Goal: Task Accomplishment & Management: Use online tool/utility

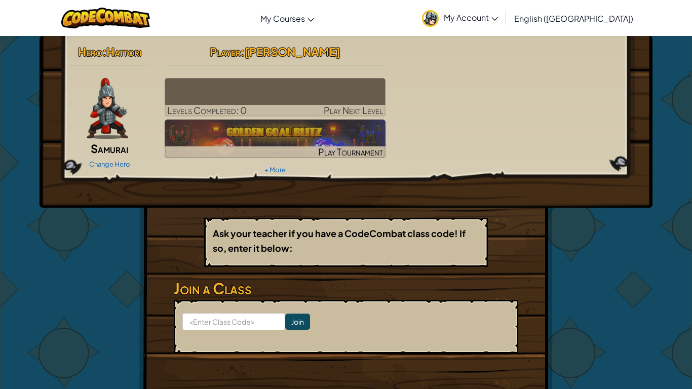
click at [348, 109] on span "Play Next Level" at bounding box center [353, 110] width 59 height 12
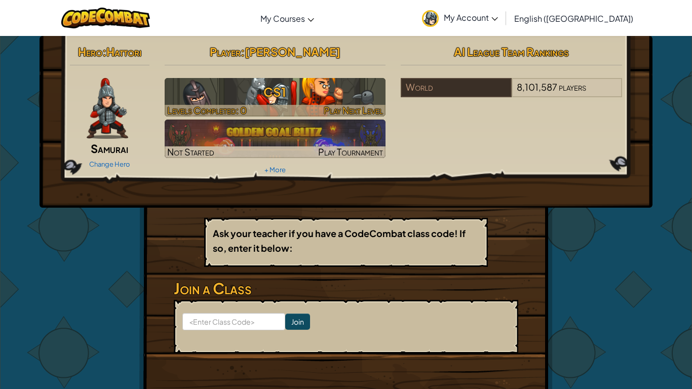
click at [350, 112] on span "Play Next Level" at bounding box center [353, 110] width 59 height 12
click at [345, 108] on span "Play Next Level" at bounding box center [353, 110] width 59 height 12
click at [326, 88] on h3 "CS1" at bounding box center [275, 92] width 221 height 23
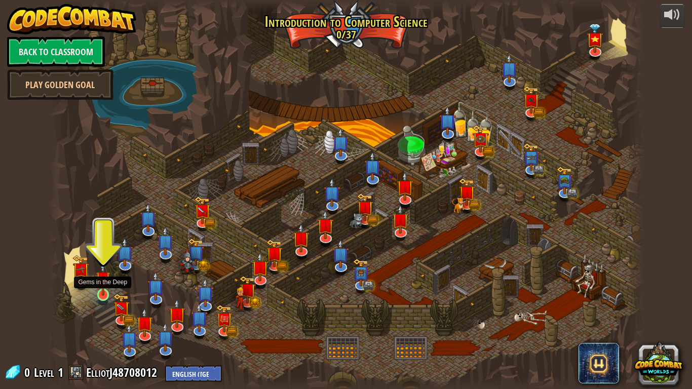
click at [99, 294] on img at bounding box center [103, 278] width 15 height 34
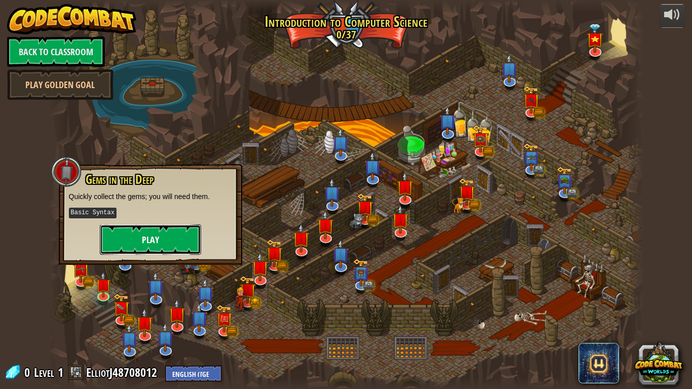
click at [159, 231] on button "Play" at bounding box center [150, 239] width 101 height 30
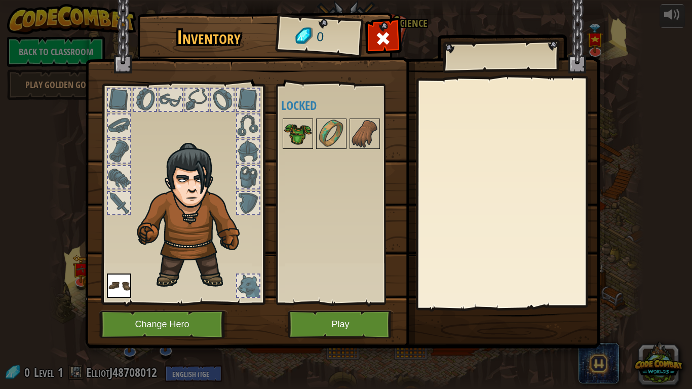
click at [300, 140] on img at bounding box center [298, 134] width 28 height 28
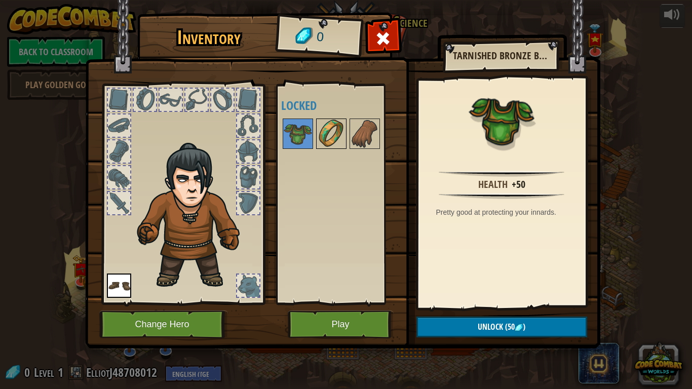
click at [326, 139] on img at bounding box center [331, 134] width 28 height 28
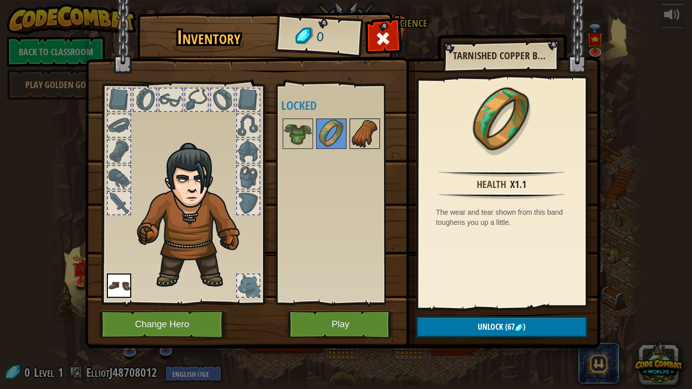
click at [352, 136] on img at bounding box center [365, 134] width 28 height 28
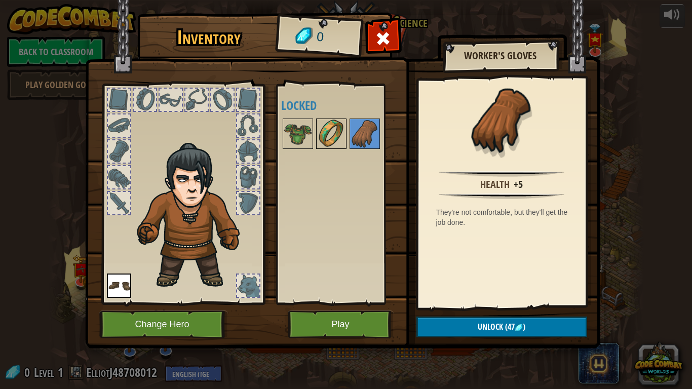
click at [330, 138] on img at bounding box center [331, 134] width 28 height 28
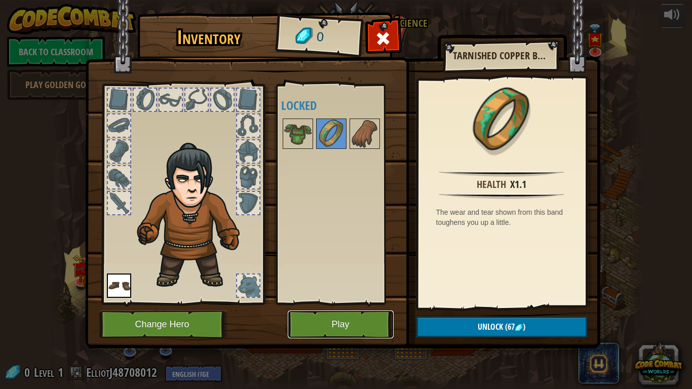
click at [324, 328] on button "Play" at bounding box center [341, 325] width 106 height 28
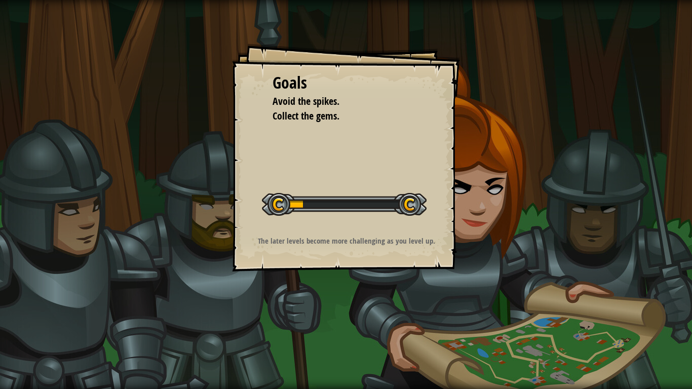
click at [321, 224] on div "Goals Avoid the spikes. Collect the gems. Start Level Error loading from server…" at bounding box center [346, 158] width 228 height 228
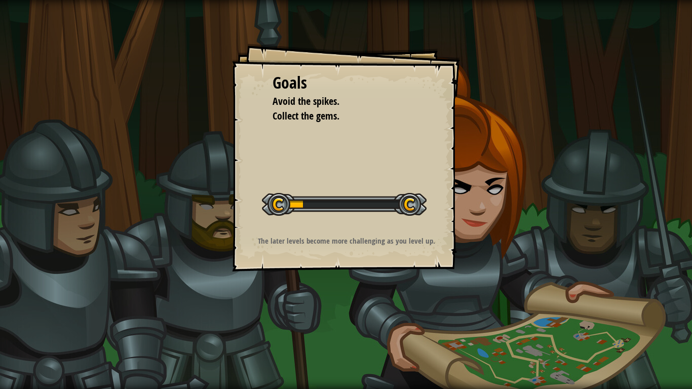
click at [321, 224] on div "Goals Avoid the spikes. Collect the gems. Start Level Error loading from server…" at bounding box center [346, 158] width 228 height 228
